Goal: Information Seeking & Learning: Learn about a topic

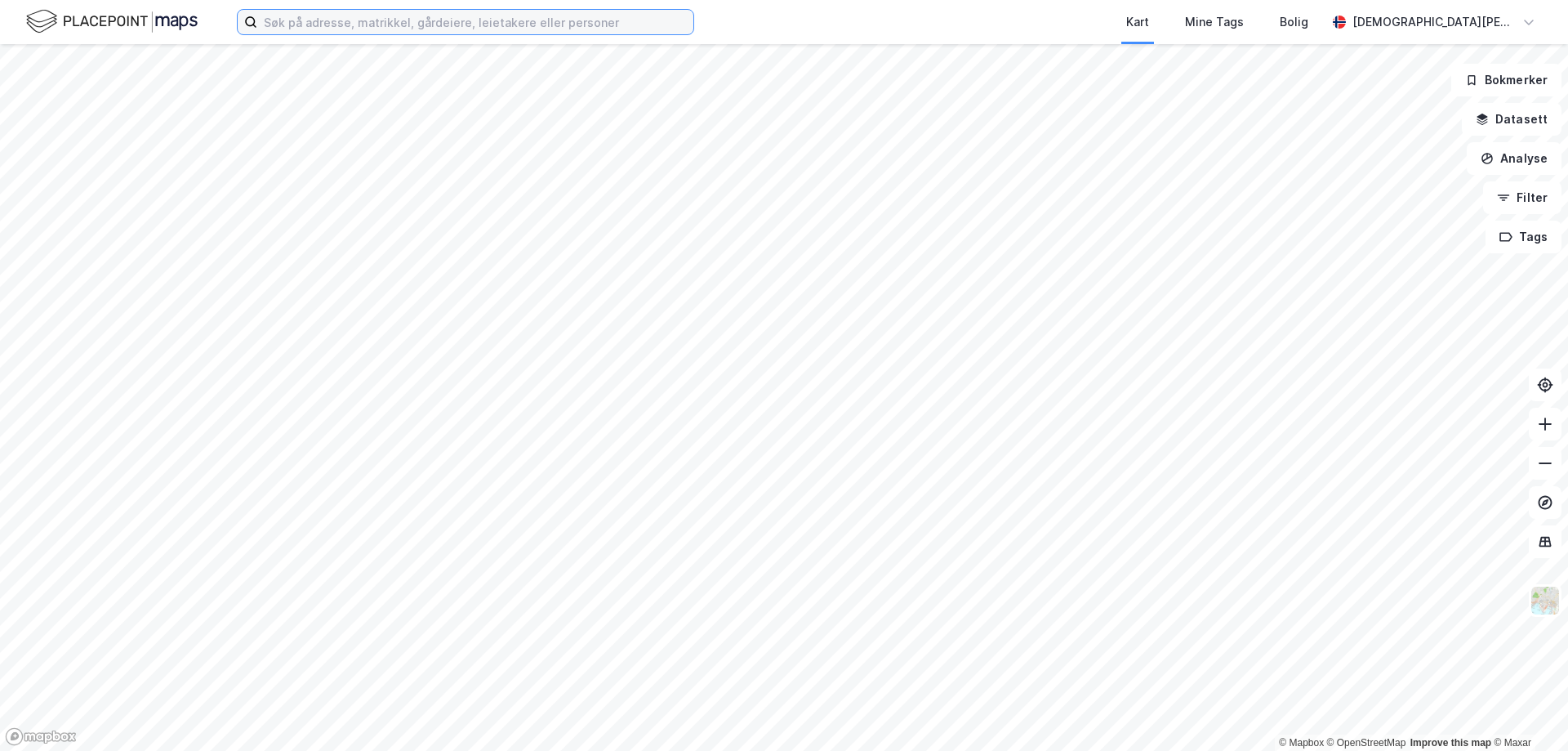
click at [361, 15] on input at bounding box center [474, 22] width 436 height 25
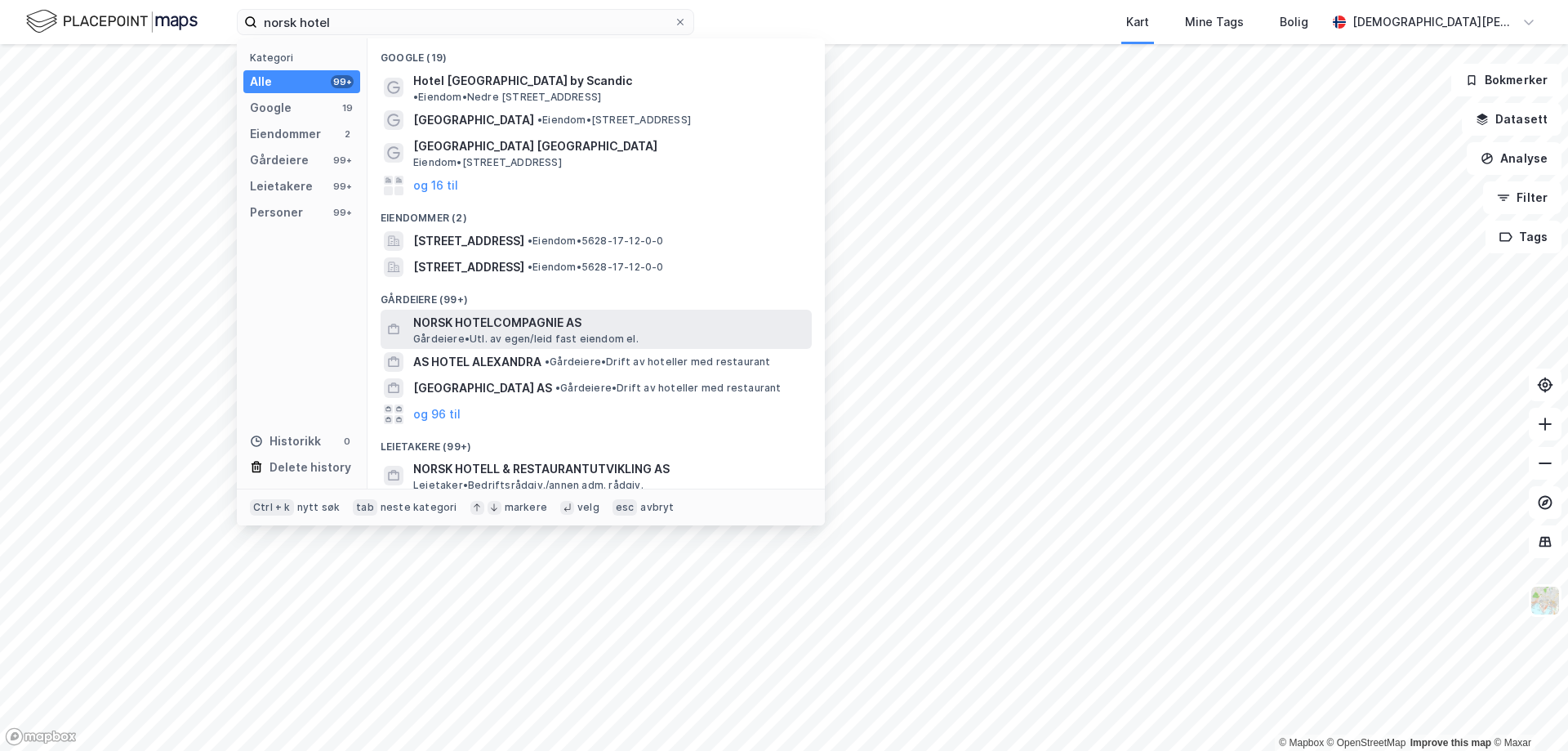
click at [498, 313] on span "NORSK HOTELCOMPAGNIE AS" at bounding box center [608, 322] width 392 height 19
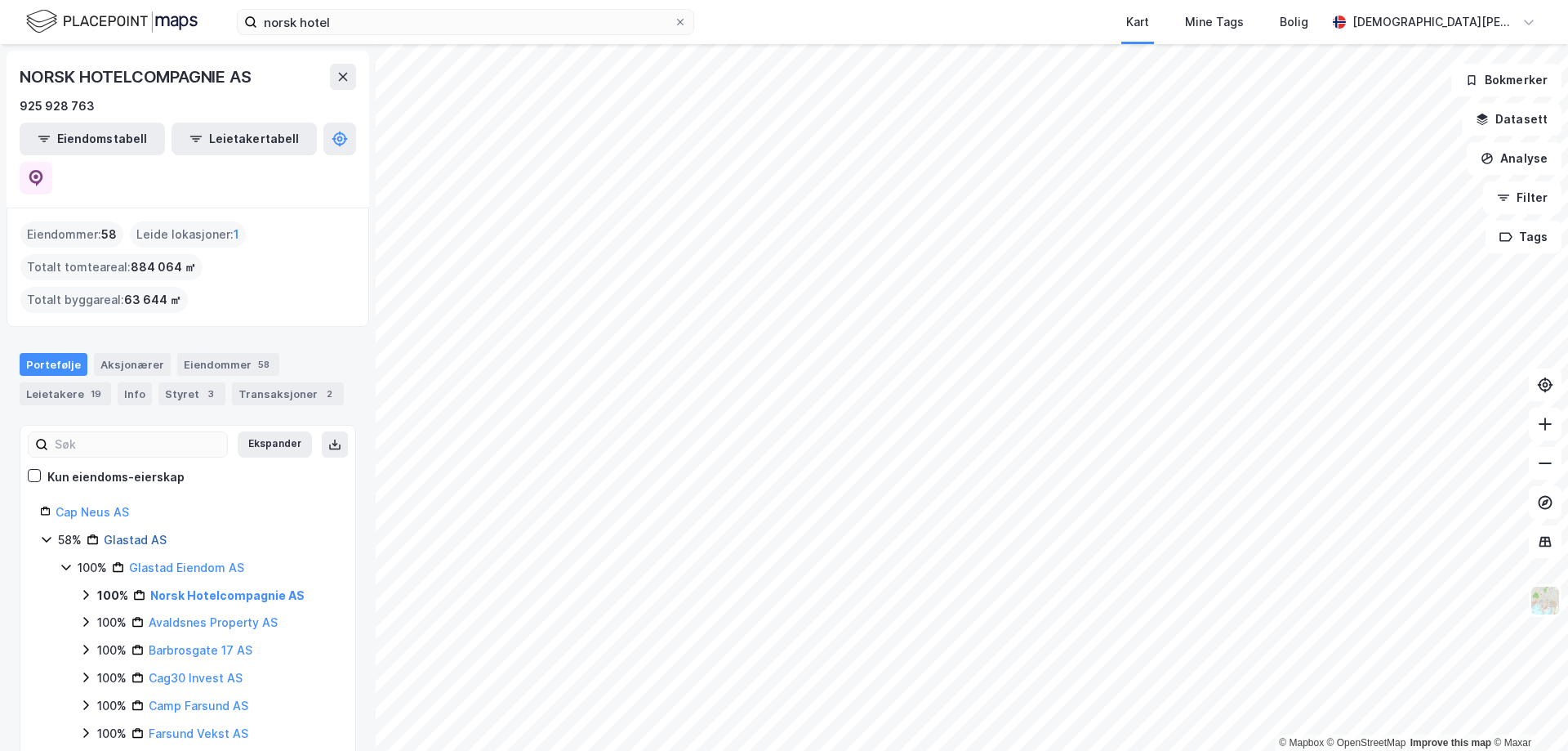
click at [134, 532] on link "Glastad AS" at bounding box center [135, 539] width 63 height 14
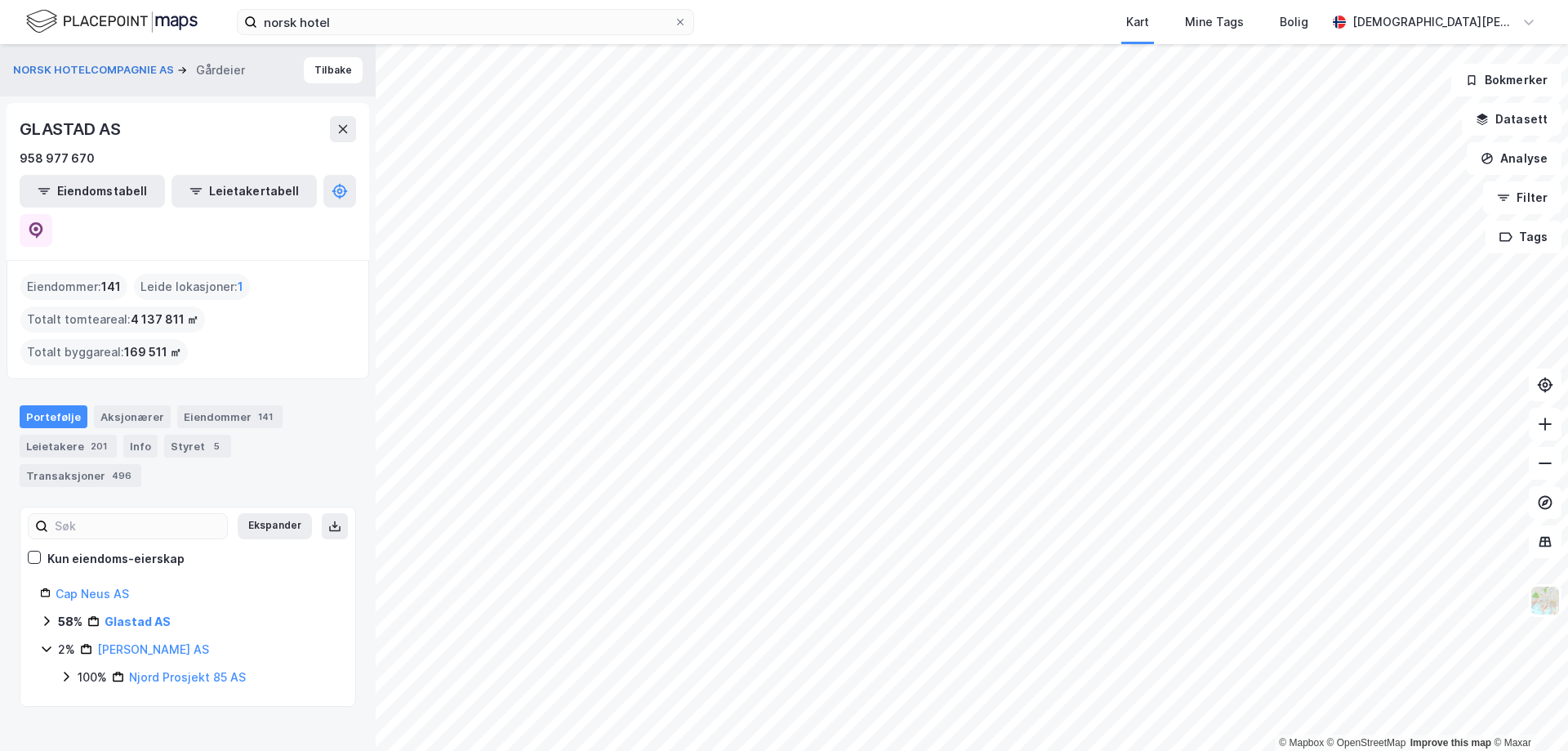
click at [49, 614] on icon at bounding box center [47, 621] width 13 height 13
click at [182, 670] on link "Glastad Eiendom AS" at bounding box center [187, 677] width 116 height 14
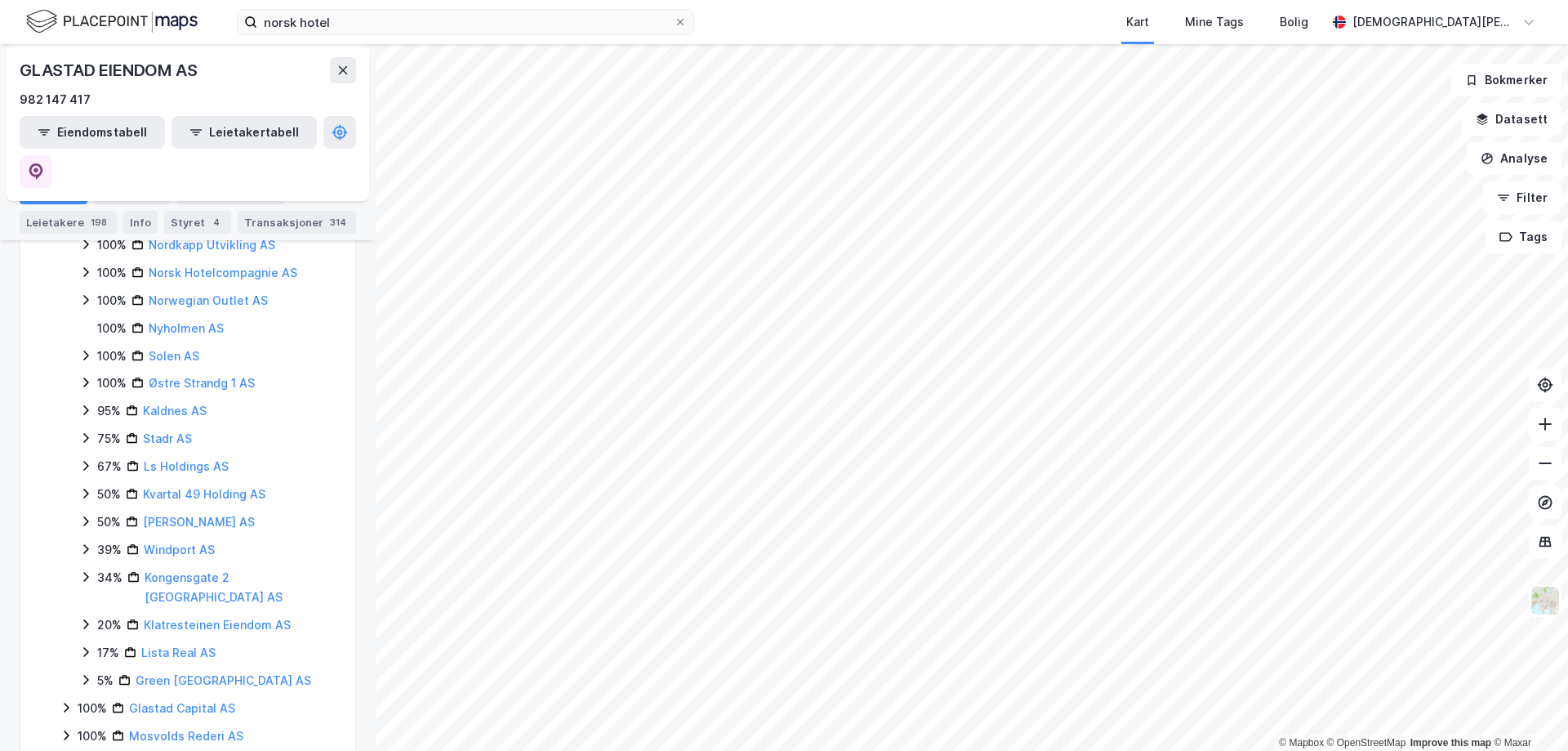
scroll to position [768, 0]
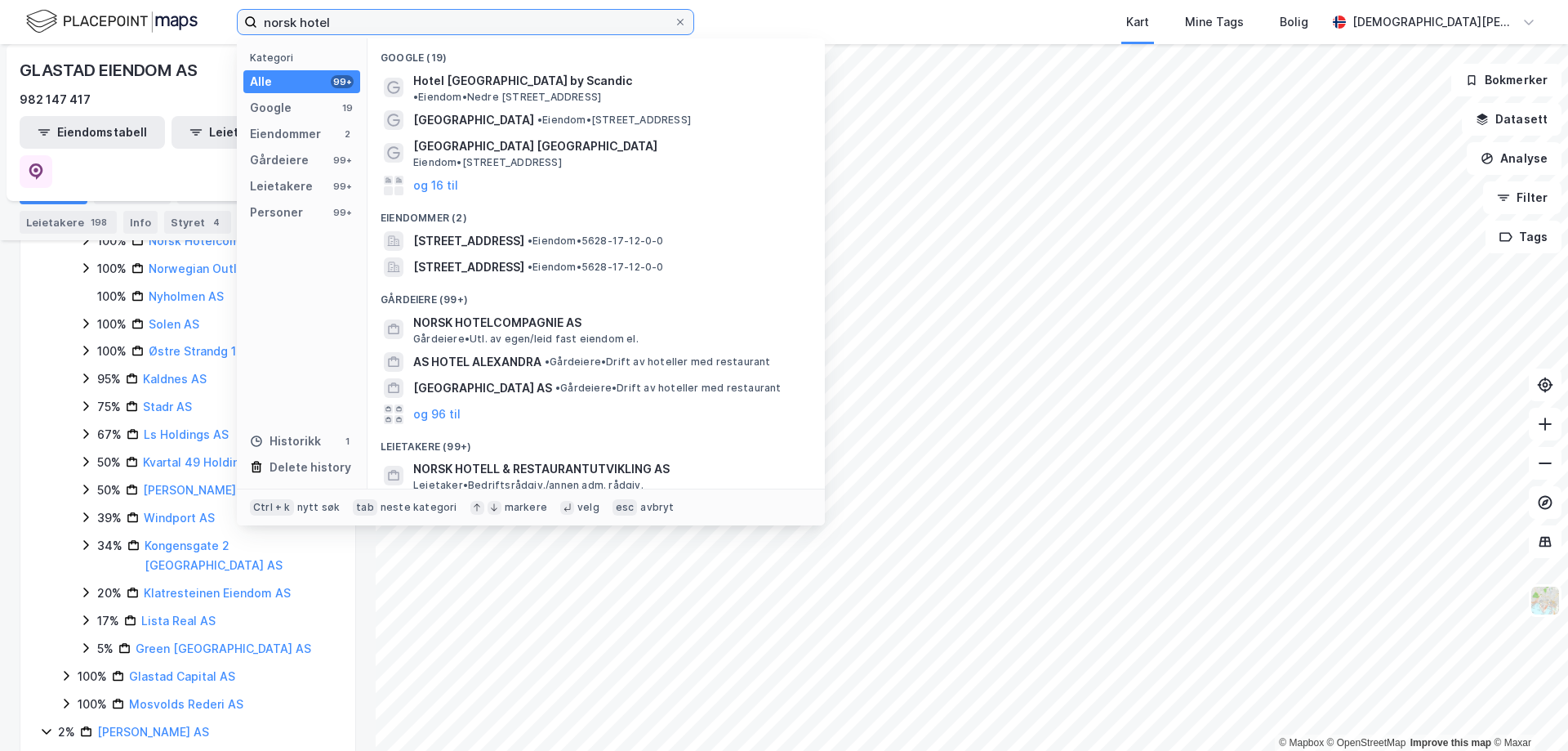
click at [346, 17] on input "norsk hotel" at bounding box center [465, 22] width 417 height 25
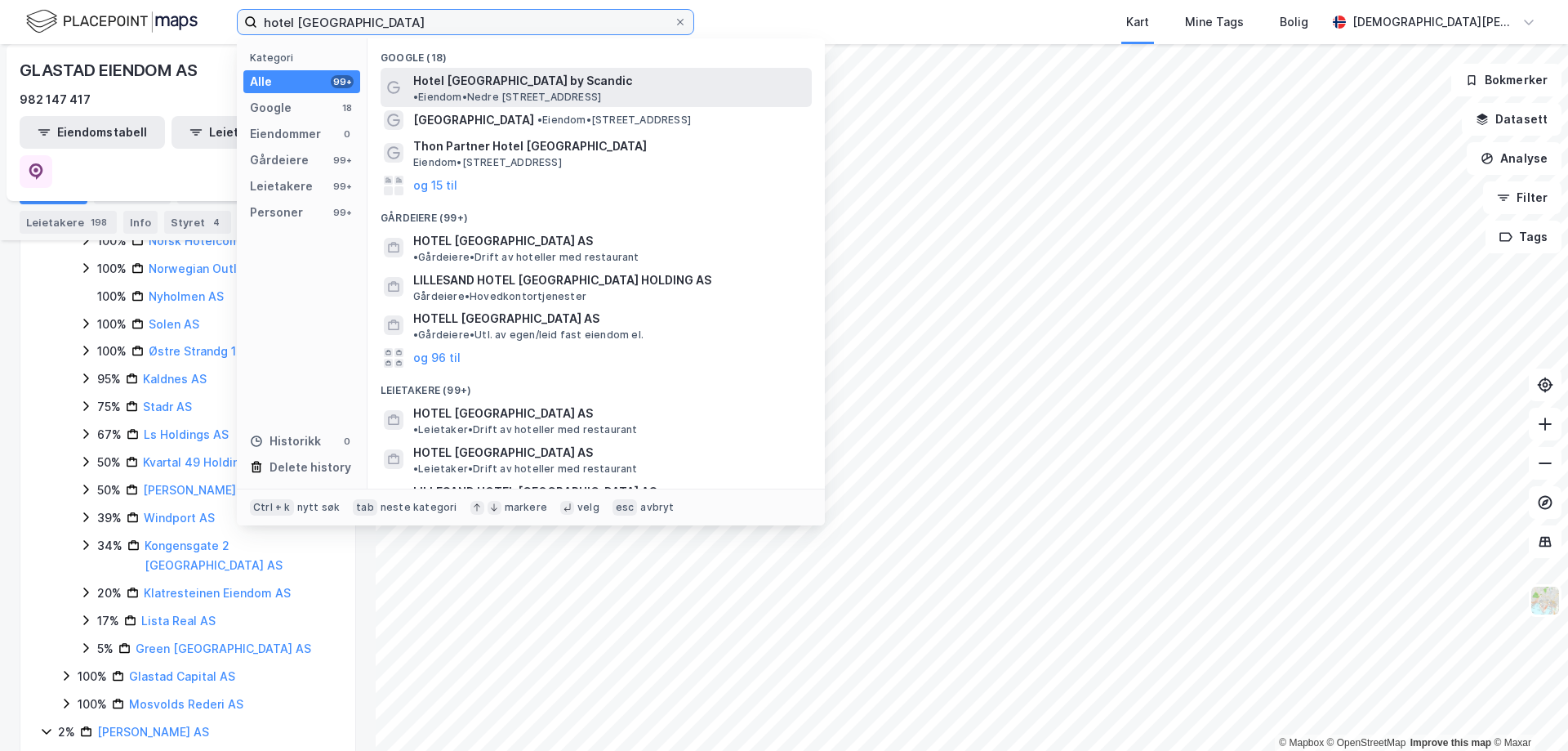
type input "hotel [GEOGRAPHIC_DATA]"
click at [489, 78] on span "Hotel [GEOGRAPHIC_DATA] by Scandic" at bounding box center [522, 80] width 219 height 19
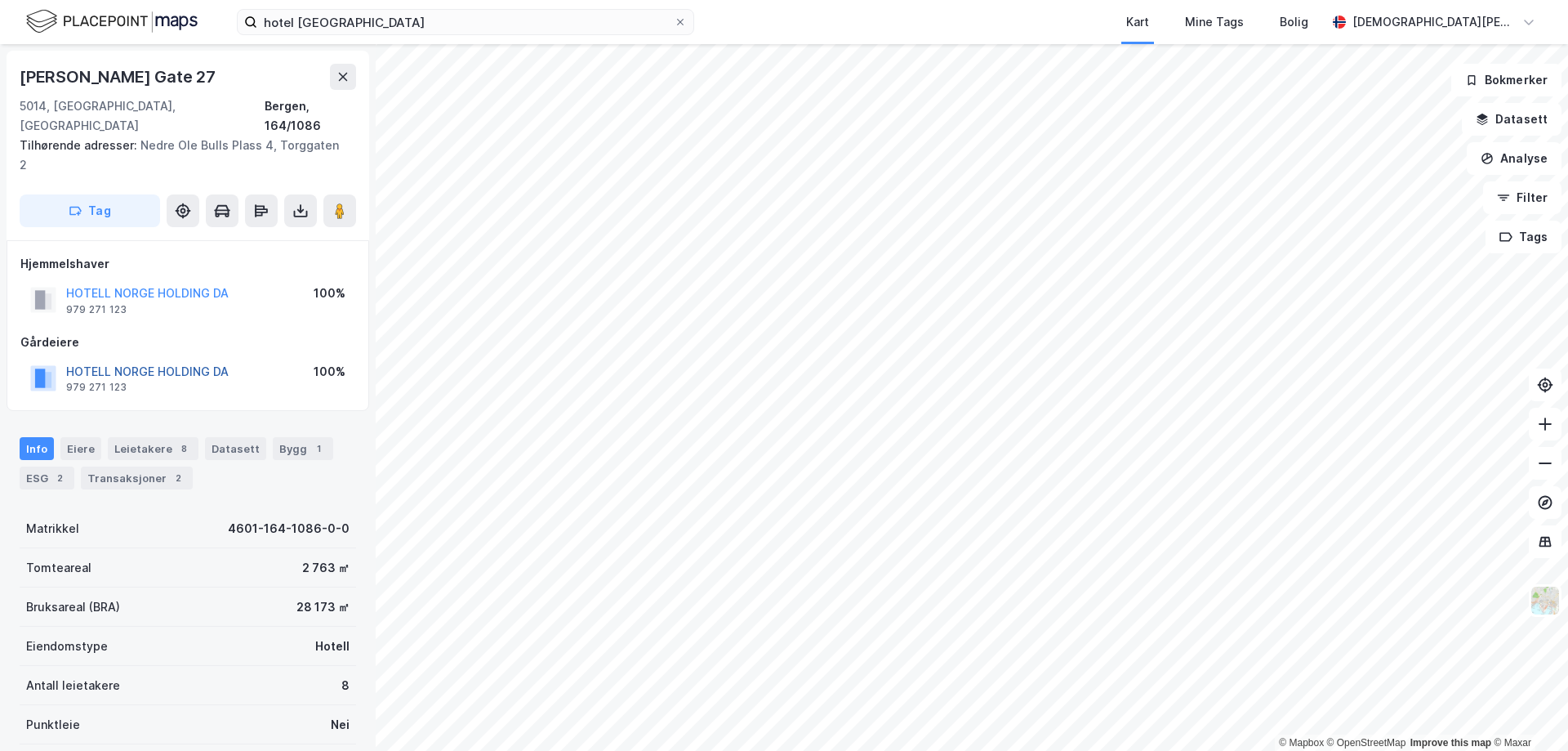
click at [0, 0] on button "HOTELL NORGE HOLDING DA" at bounding box center [0, 0] width 0 height 0
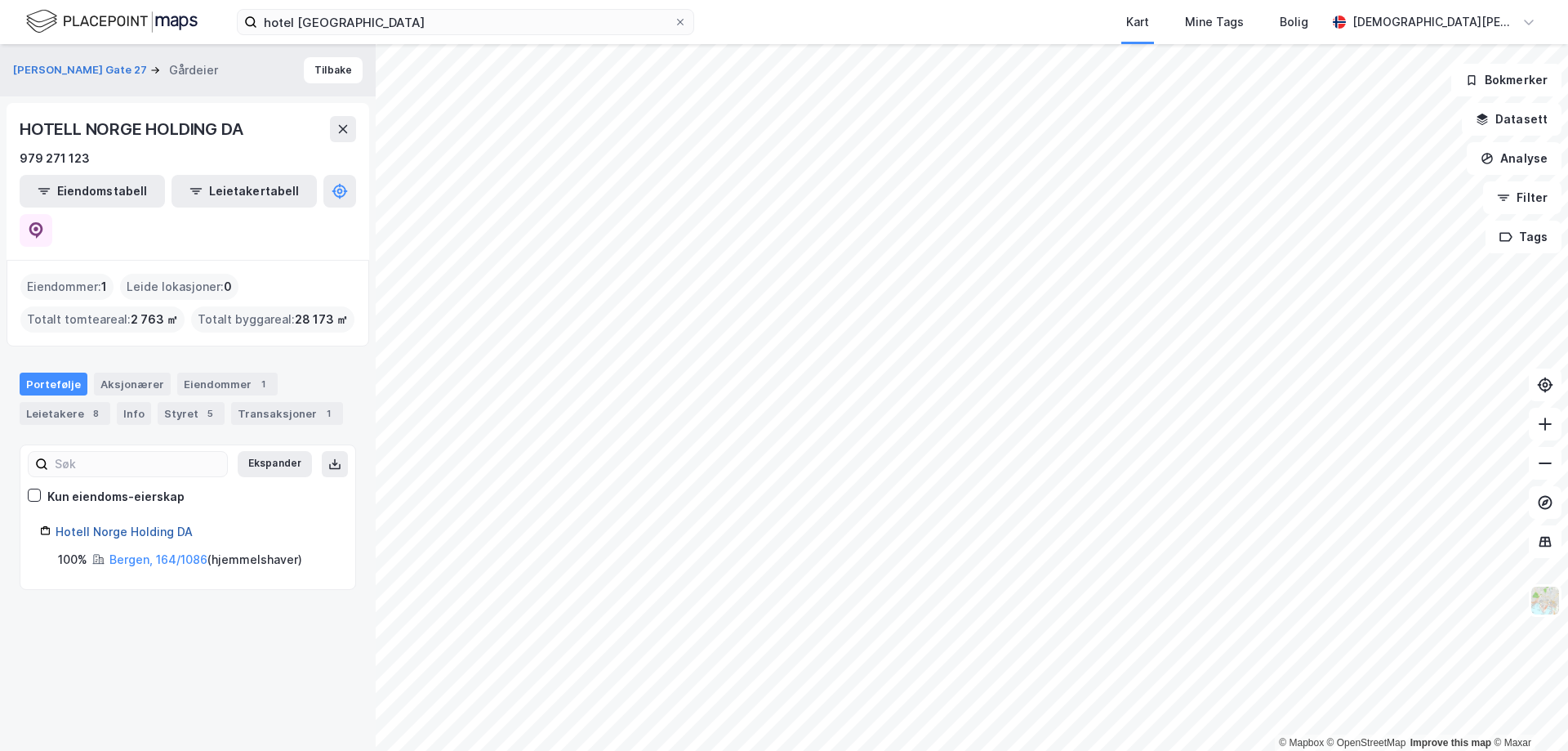
click at [126, 524] on link "Hotell Norge Holding DA" at bounding box center [125, 531] width 138 height 14
